Goal: Find specific page/section: Find specific page/section

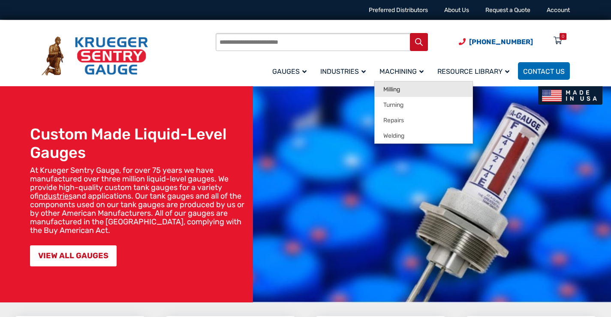
click at [395, 90] on span "Milling" at bounding box center [391, 90] width 17 height 8
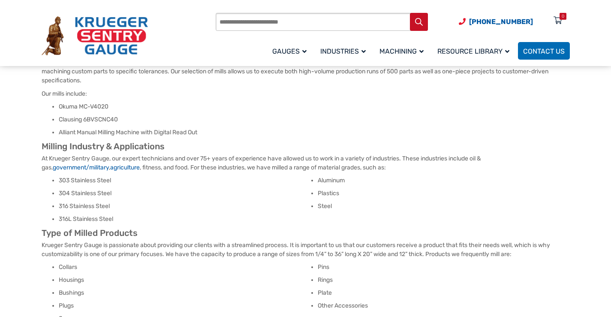
scroll to position [129, 0]
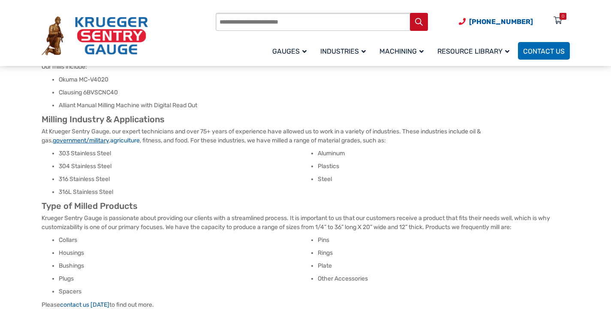
click at [109, 137] on link "government/military" at bounding box center [81, 140] width 56 height 7
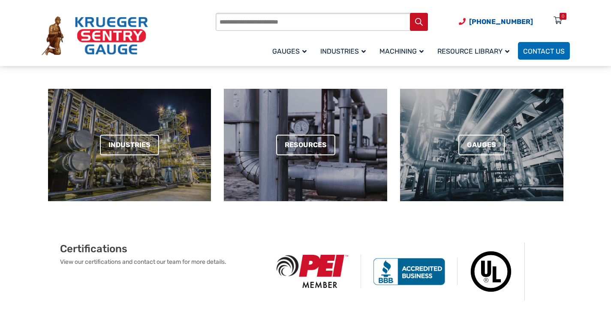
scroll to position [386, 0]
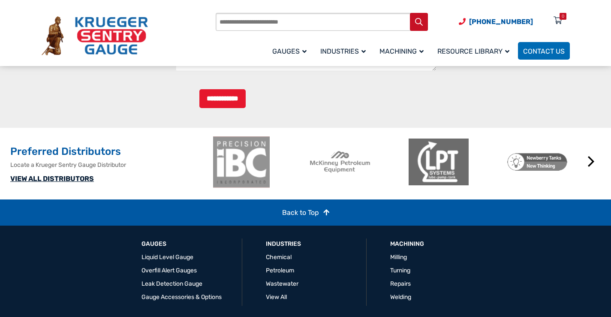
scroll to position [936, 0]
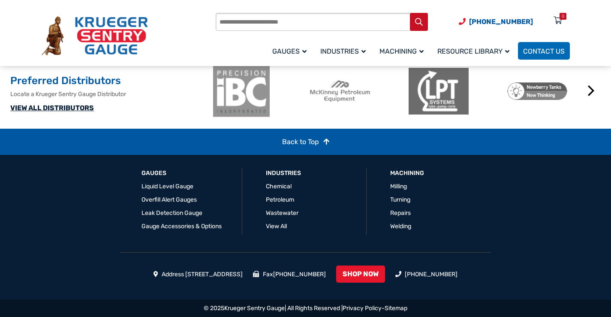
click at [63, 104] on link "VIEW ALL DISTRIBUTORS" at bounding box center [52, 108] width 84 height 8
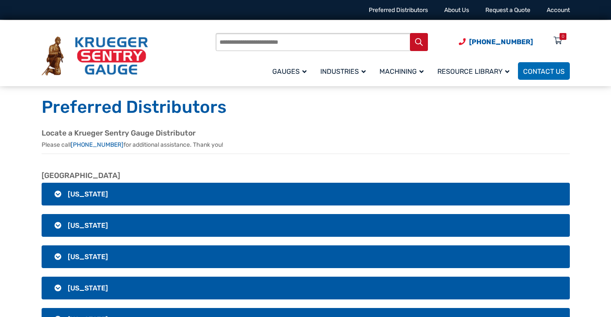
click at [65, 190] on h3 "Alabama" at bounding box center [306, 194] width 528 height 23
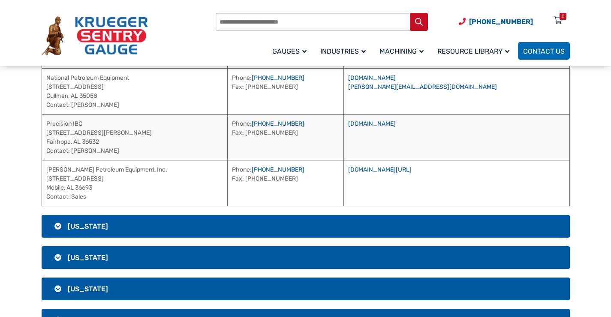
scroll to position [171, 0]
